Goal: Information Seeking & Learning: Learn about a topic

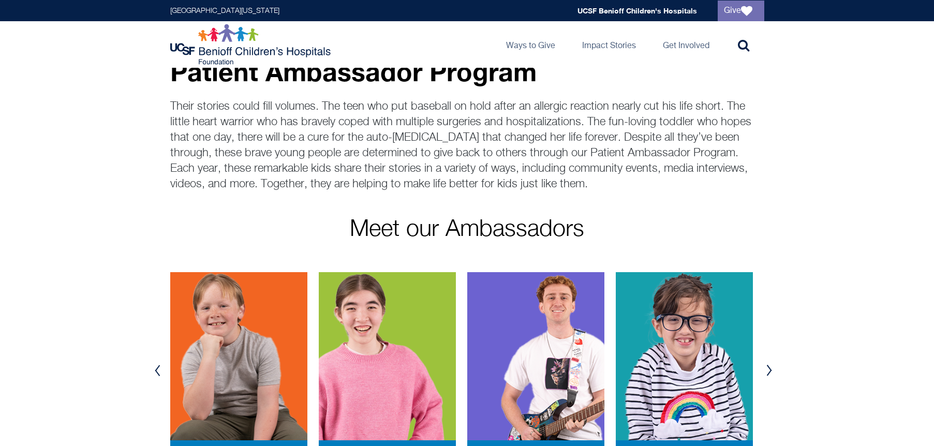
scroll to position [91, 0]
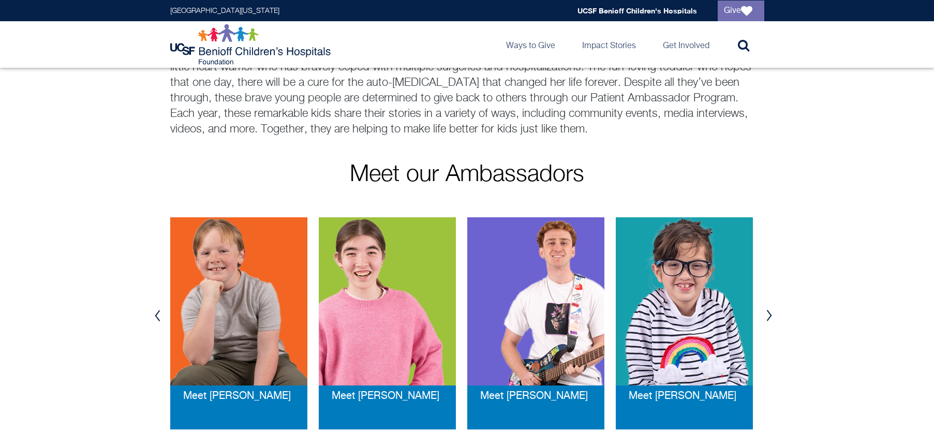
click at [767, 315] on button "Next" at bounding box center [769, 315] width 16 height 31
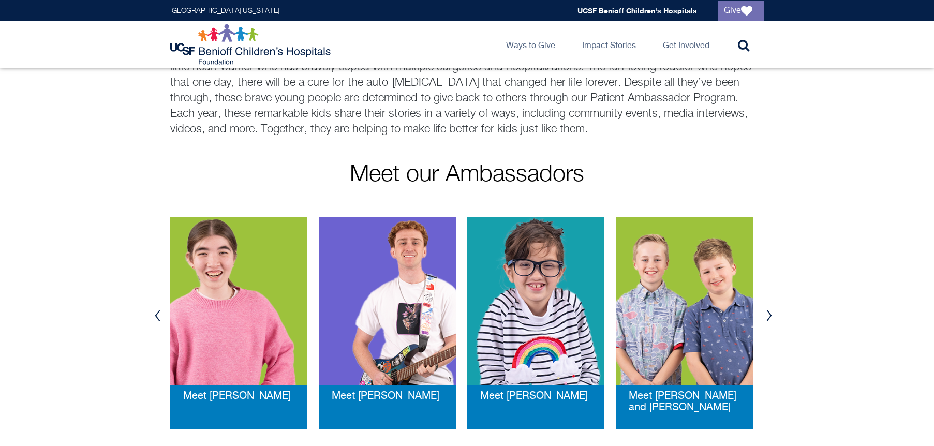
click at [768, 316] on button "Next" at bounding box center [769, 315] width 16 height 31
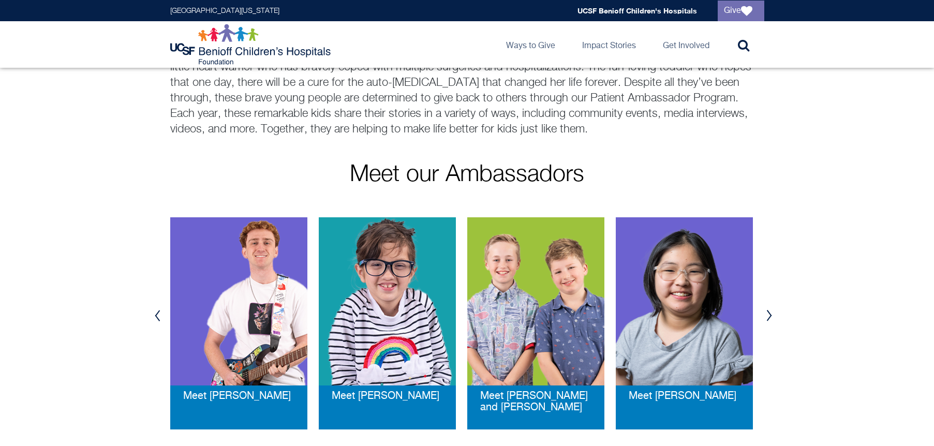
click at [768, 316] on button "Next" at bounding box center [769, 315] width 16 height 31
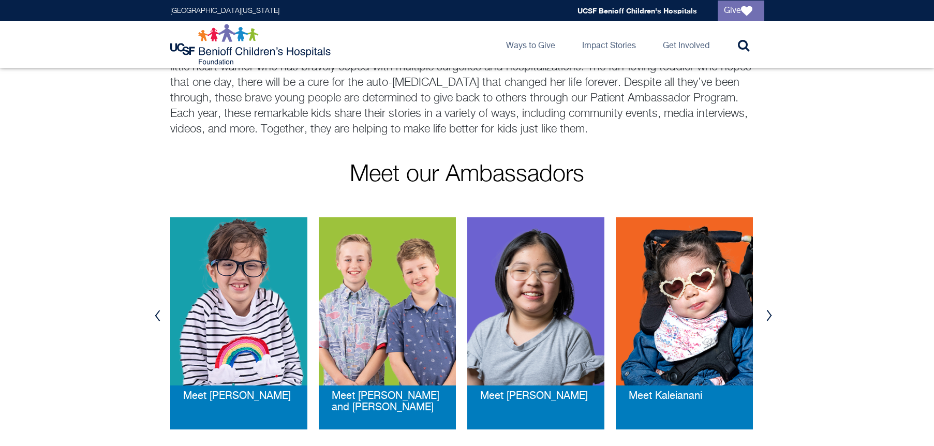
click at [768, 316] on button "Next" at bounding box center [769, 315] width 16 height 31
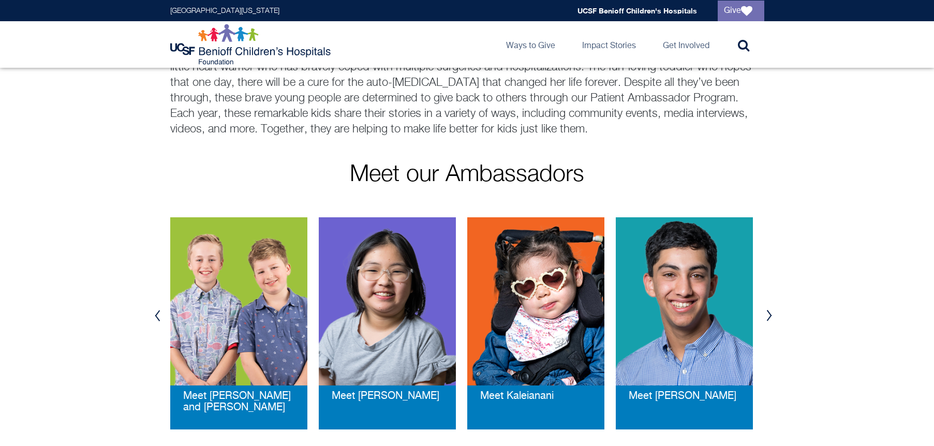
click at [768, 316] on button "Next" at bounding box center [769, 315] width 16 height 31
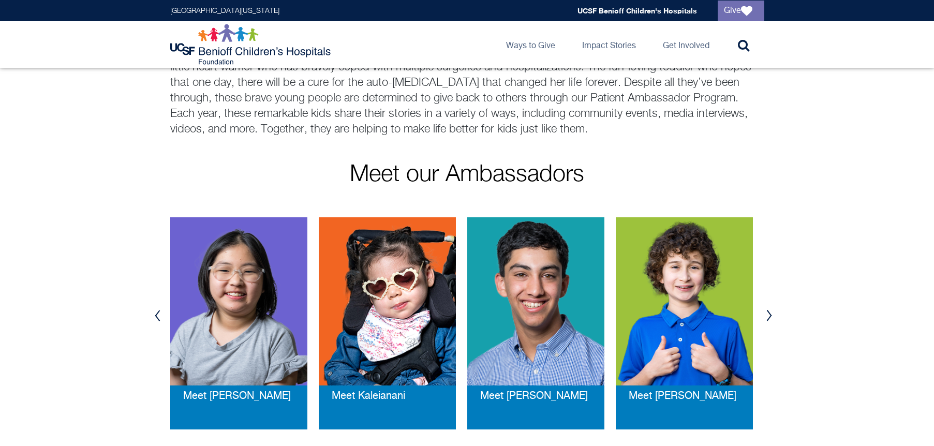
click at [768, 316] on button "Next" at bounding box center [769, 315] width 16 height 31
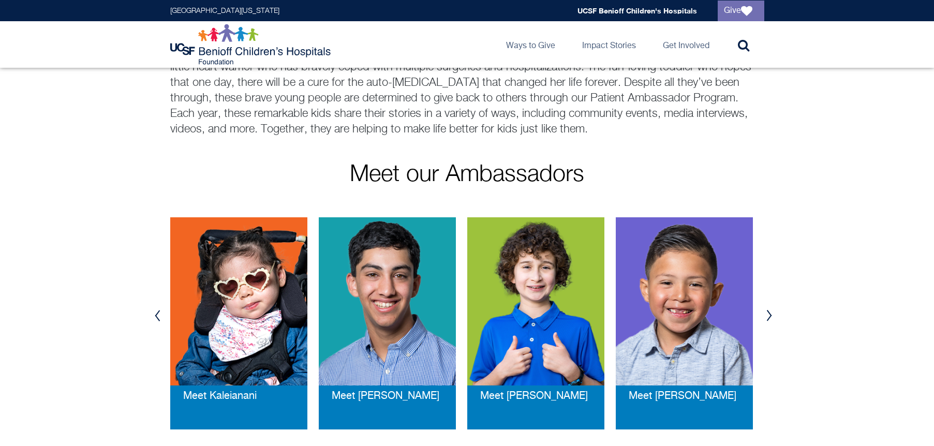
click at [768, 316] on button "Next" at bounding box center [769, 315] width 16 height 31
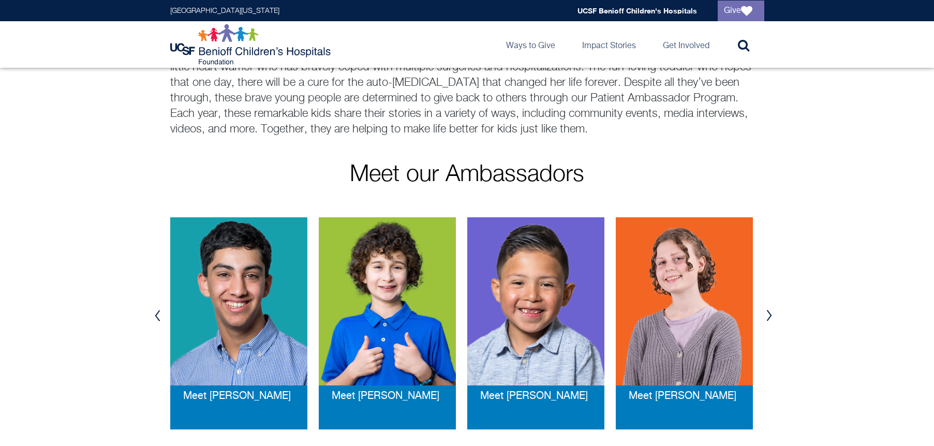
click at [768, 316] on button "Next" at bounding box center [769, 315] width 16 height 31
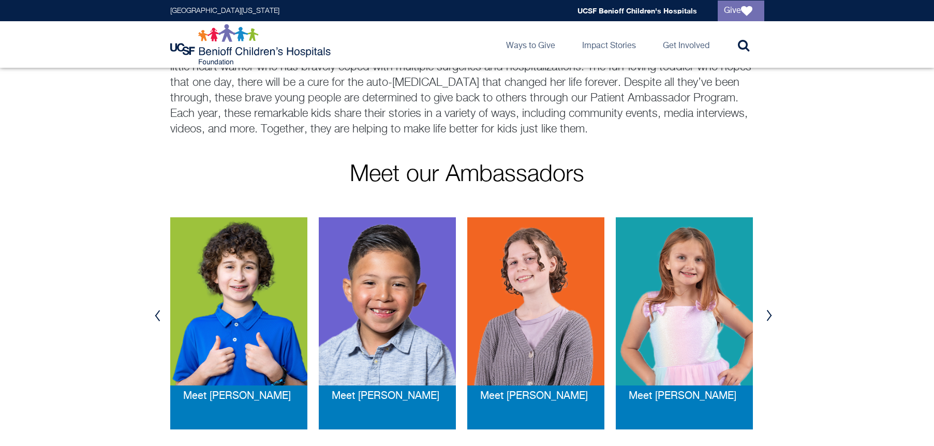
click at [768, 316] on button "Next" at bounding box center [769, 315] width 16 height 31
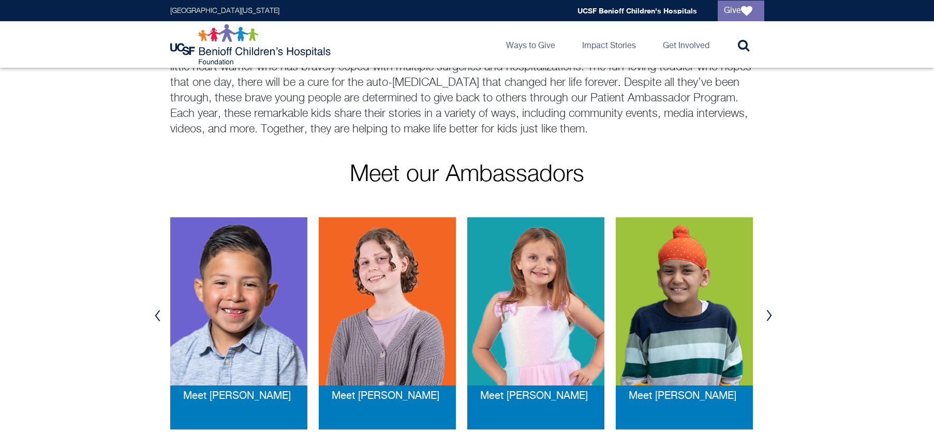
click at [768, 316] on button "Next" at bounding box center [769, 315] width 16 height 31
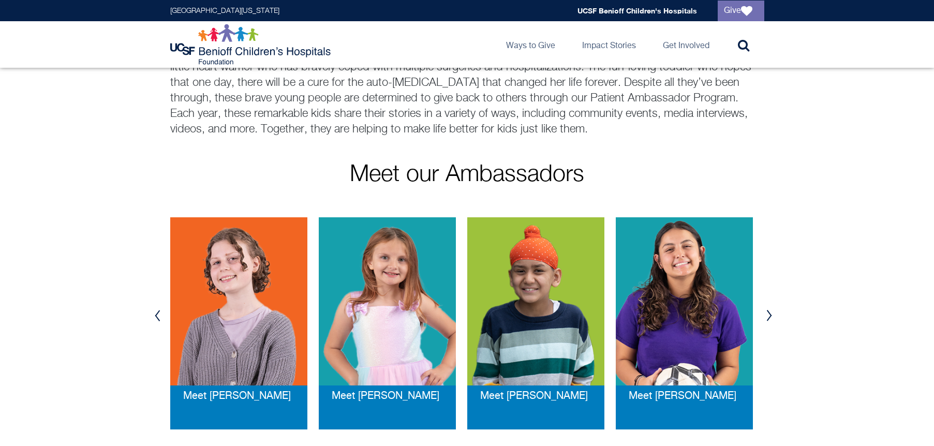
click at [768, 316] on button "Next" at bounding box center [769, 315] width 16 height 31
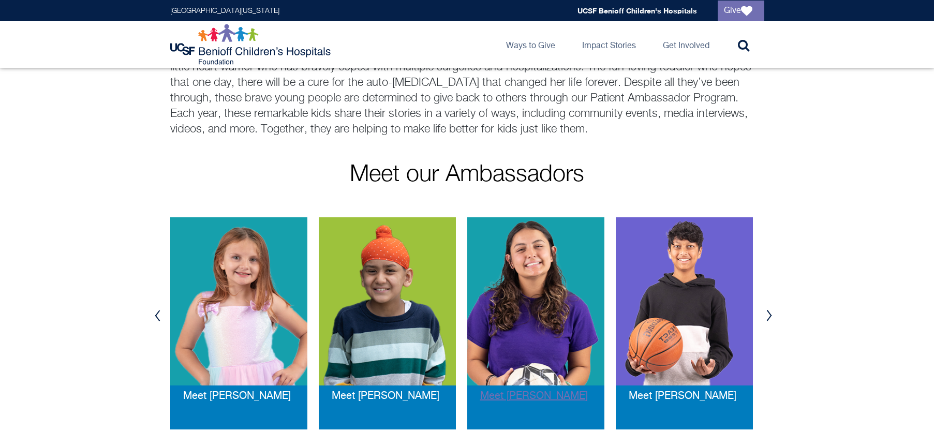
click at [519, 395] on span "Meet [PERSON_NAME]" at bounding box center [534, 396] width 108 height 11
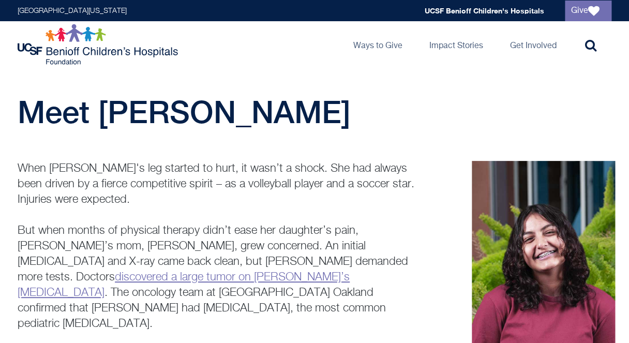
click at [85, 46] on img at bounding box center [99, 44] width 163 height 41
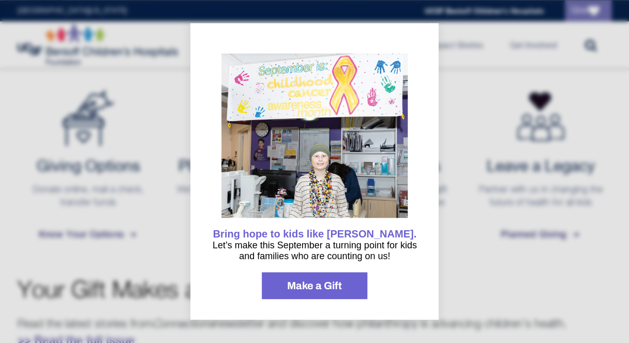
scroll to position [571, 0]
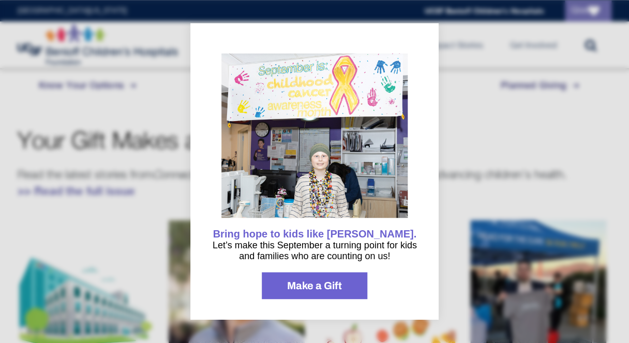
click at [332, 281] on span "Make a Gift" at bounding box center [314, 285] width 55 height 10
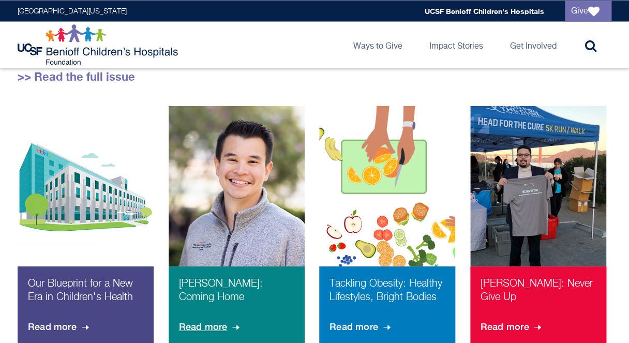
scroll to position [718, 0]
